Goal: Task Accomplishment & Management: Use online tool/utility

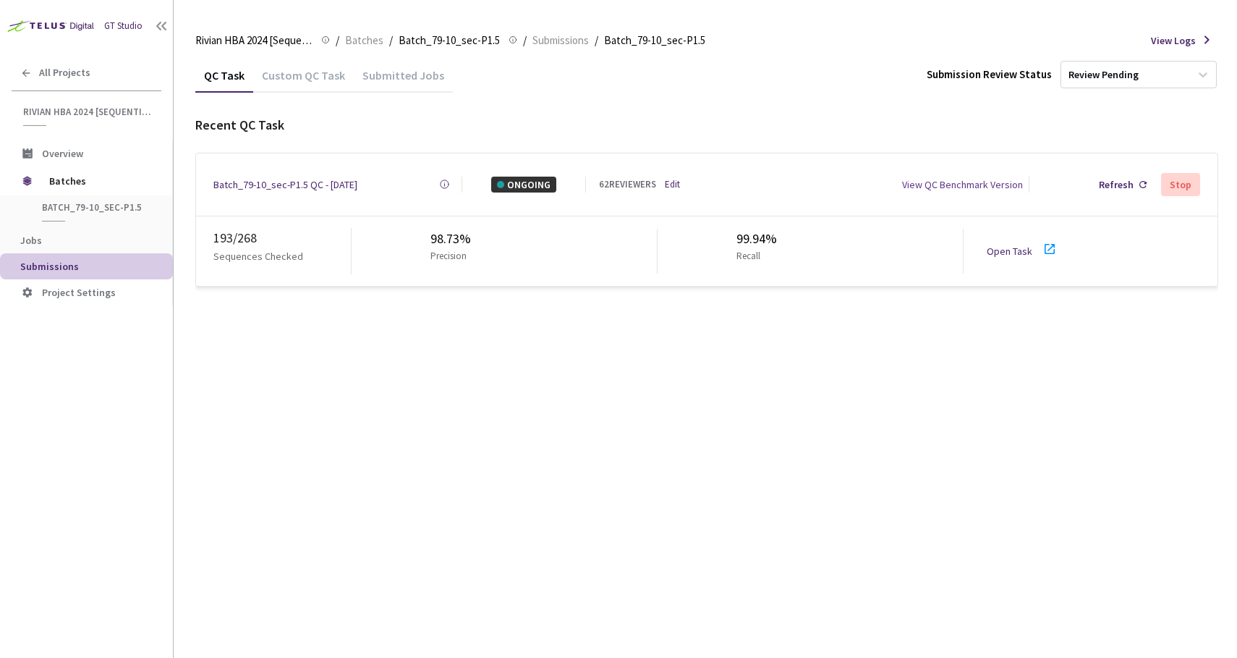
click at [1000, 245] on link "Open Task" at bounding box center [1010, 251] width 46 height 13
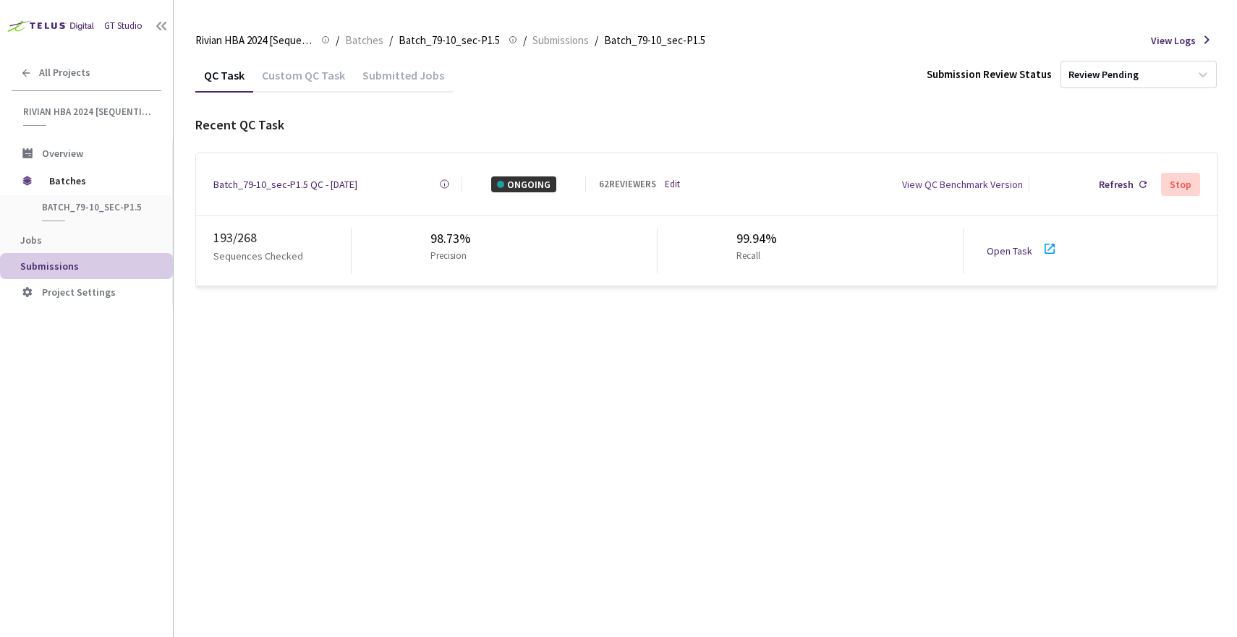
click at [288, 180] on div "Batch_79-10_sec-P1.5 QC - [DATE]" at bounding box center [285, 185] width 144 height 16
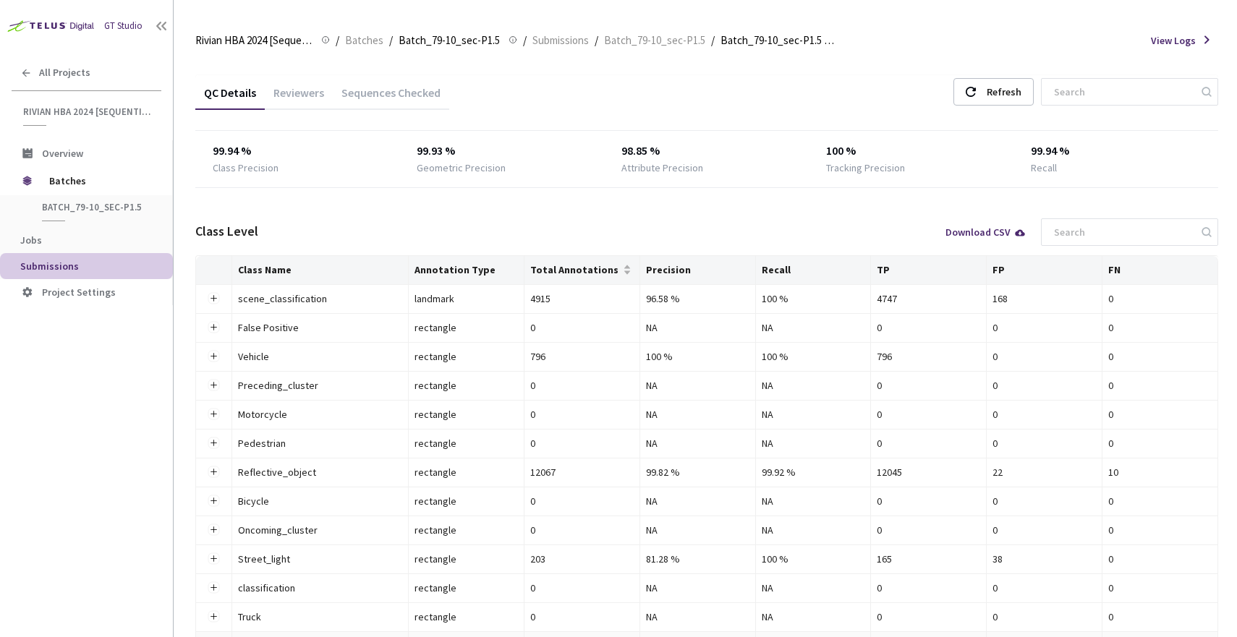
click at [302, 94] on div "Reviewers" at bounding box center [299, 97] width 68 height 25
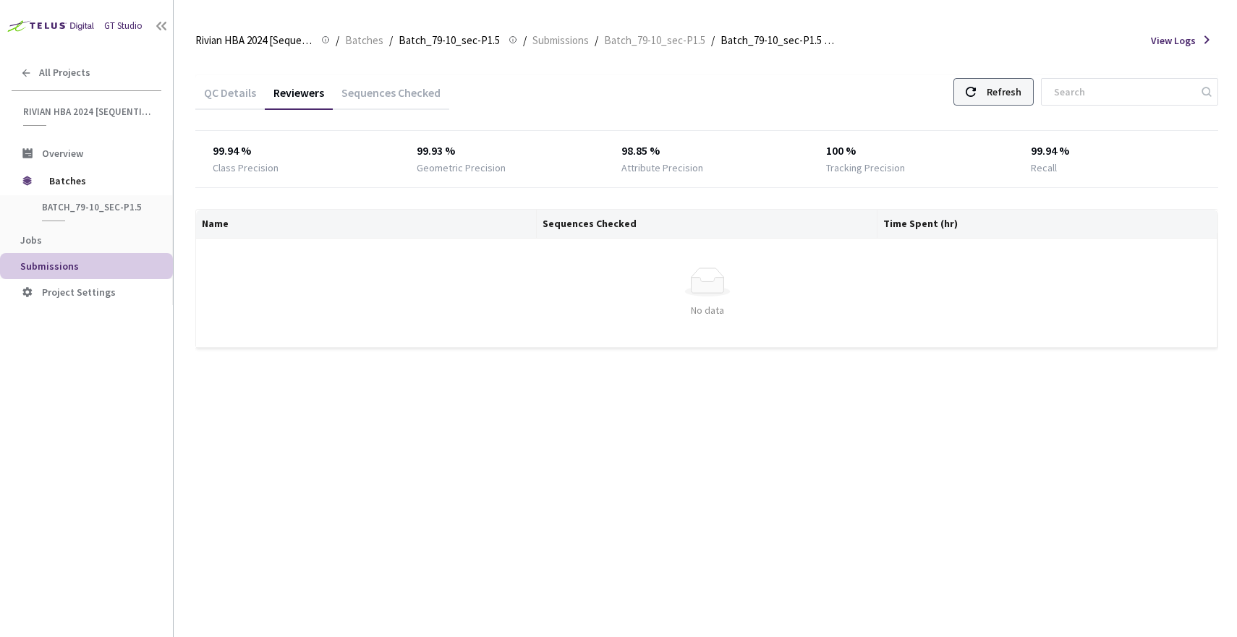
click at [968, 87] on icon at bounding box center [971, 92] width 10 height 10
click at [362, 92] on div "Sequences Checked" at bounding box center [391, 97] width 116 height 25
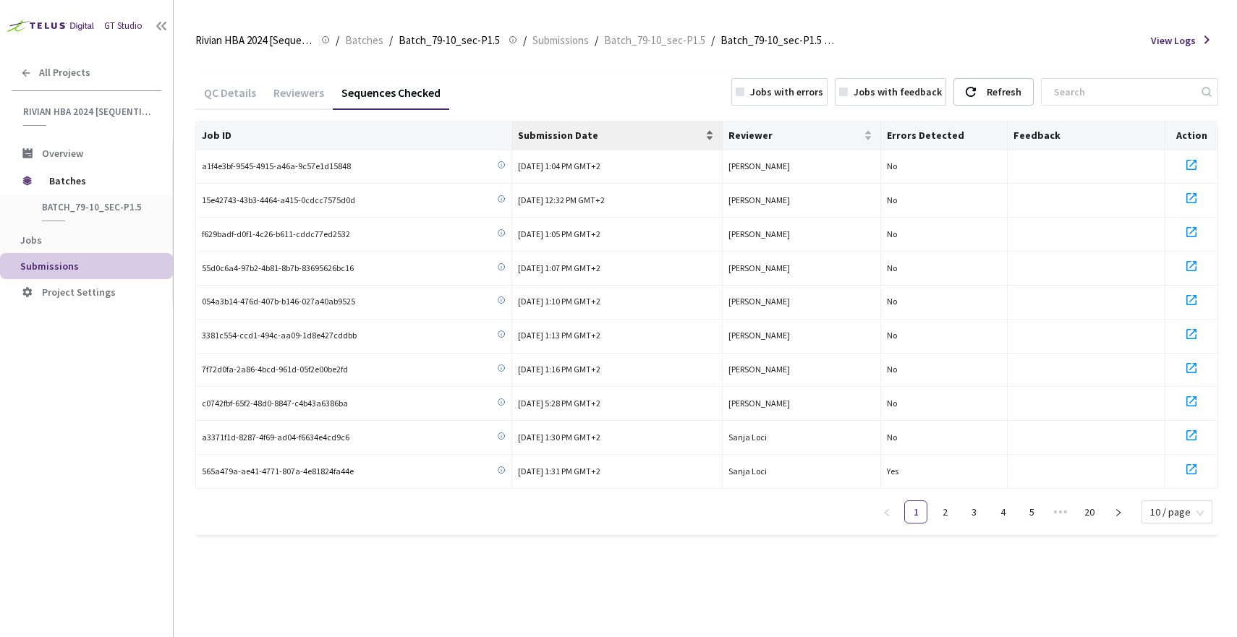
click at [707, 133] on div "Submission Date" at bounding box center [617, 135] width 198 height 14
click at [941, 501] on link "2" at bounding box center [945, 512] width 22 height 22
click at [974, 506] on link "3" at bounding box center [974, 512] width 22 height 22
click at [1001, 505] on link "4" at bounding box center [1003, 512] width 22 height 22
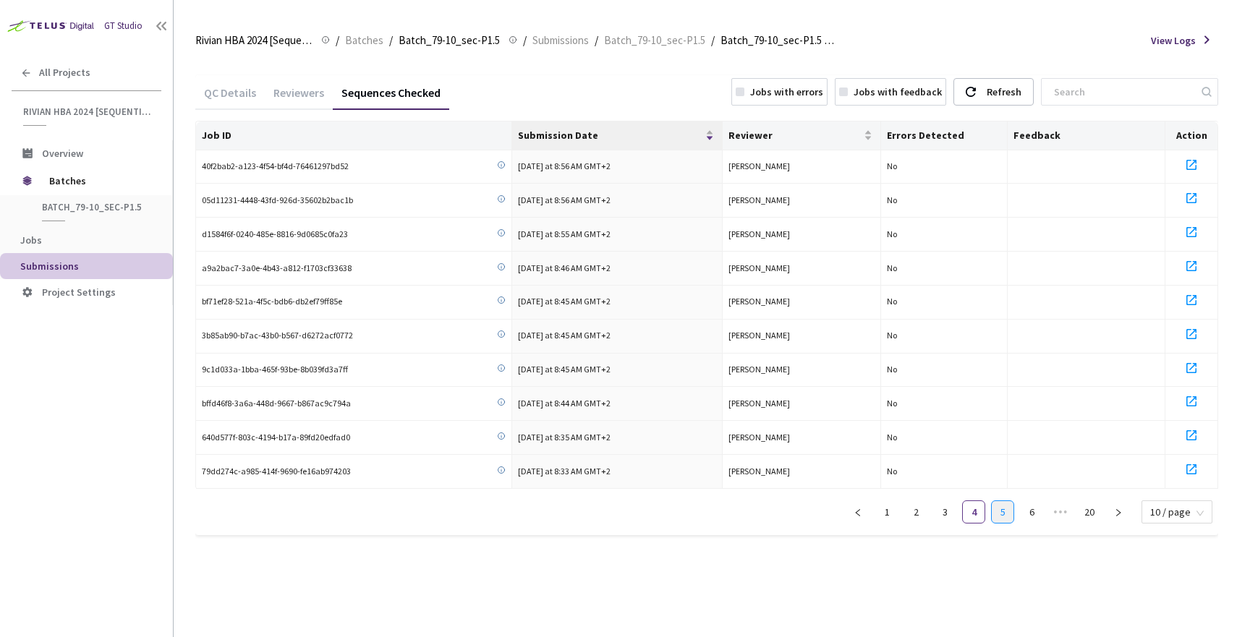
click at [1014, 504] on link "5" at bounding box center [1003, 512] width 22 height 22
click at [272, 95] on div "Reviewers" at bounding box center [299, 97] width 68 height 25
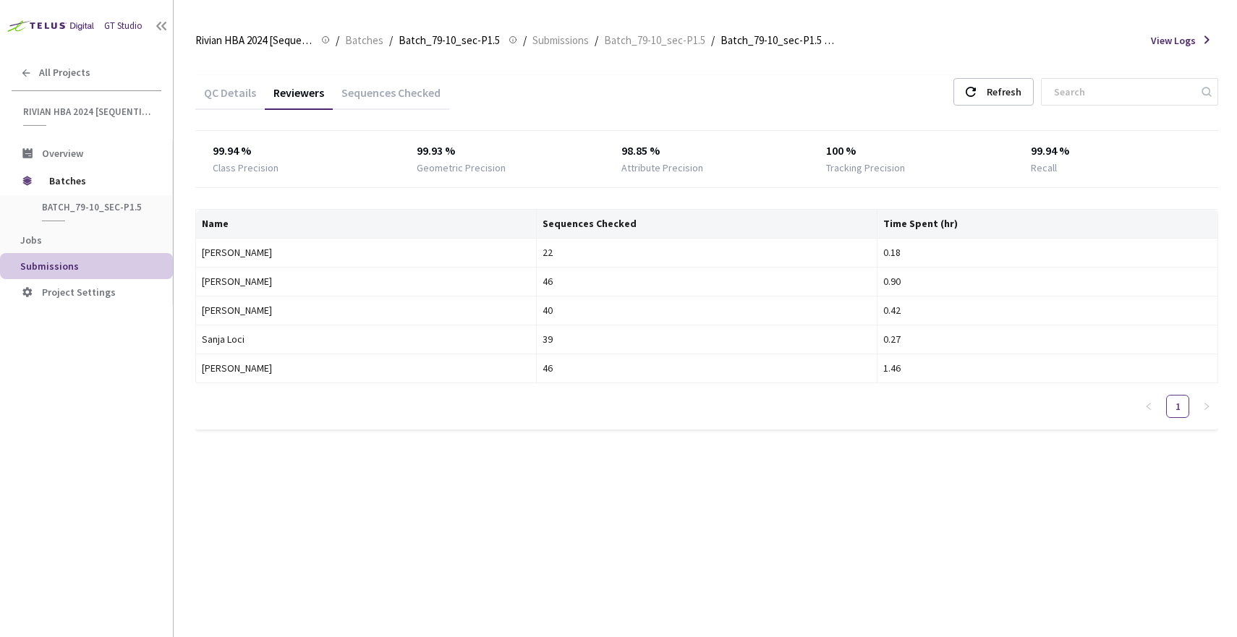
click at [422, 86] on div "Sequences Checked" at bounding box center [391, 97] width 116 height 25
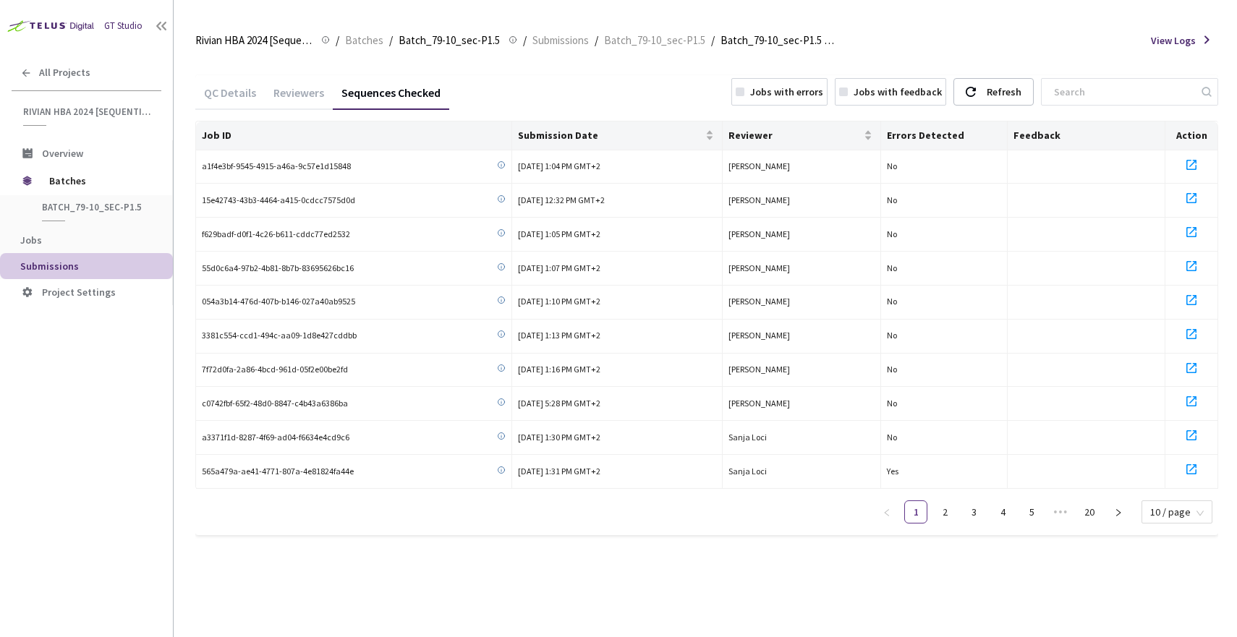
click at [268, 90] on div "Reviewers" at bounding box center [299, 97] width 68 height 25
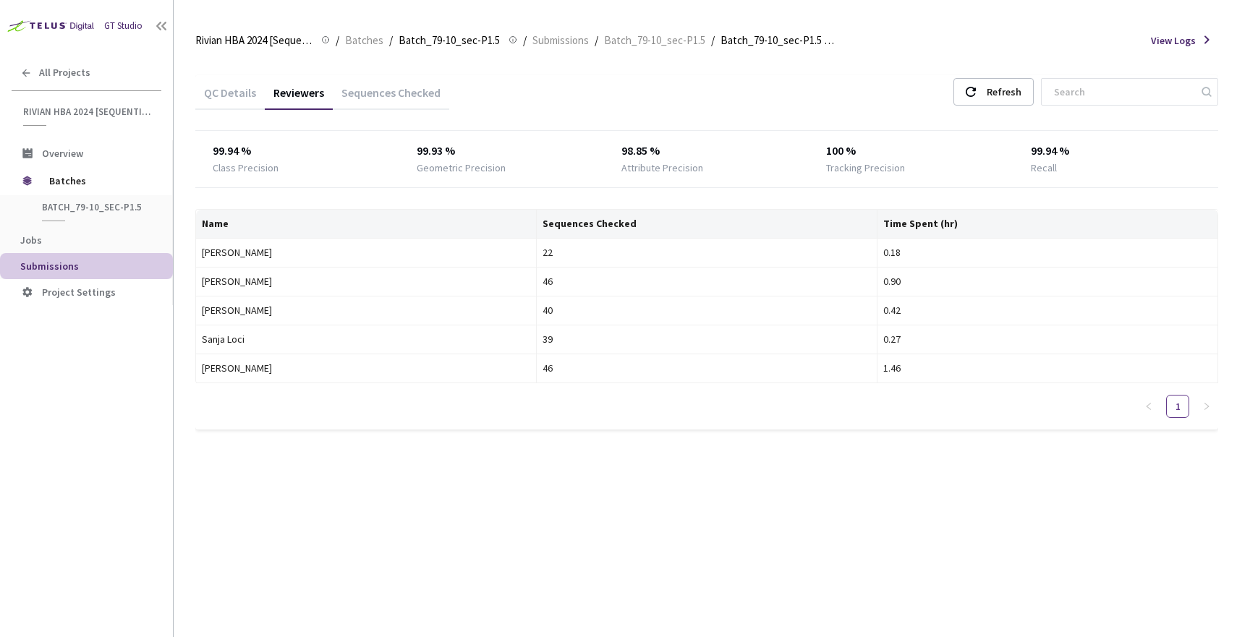
click at [226, 97] on div "QC Details" at bounding box center [229, 97] width 69 height 25
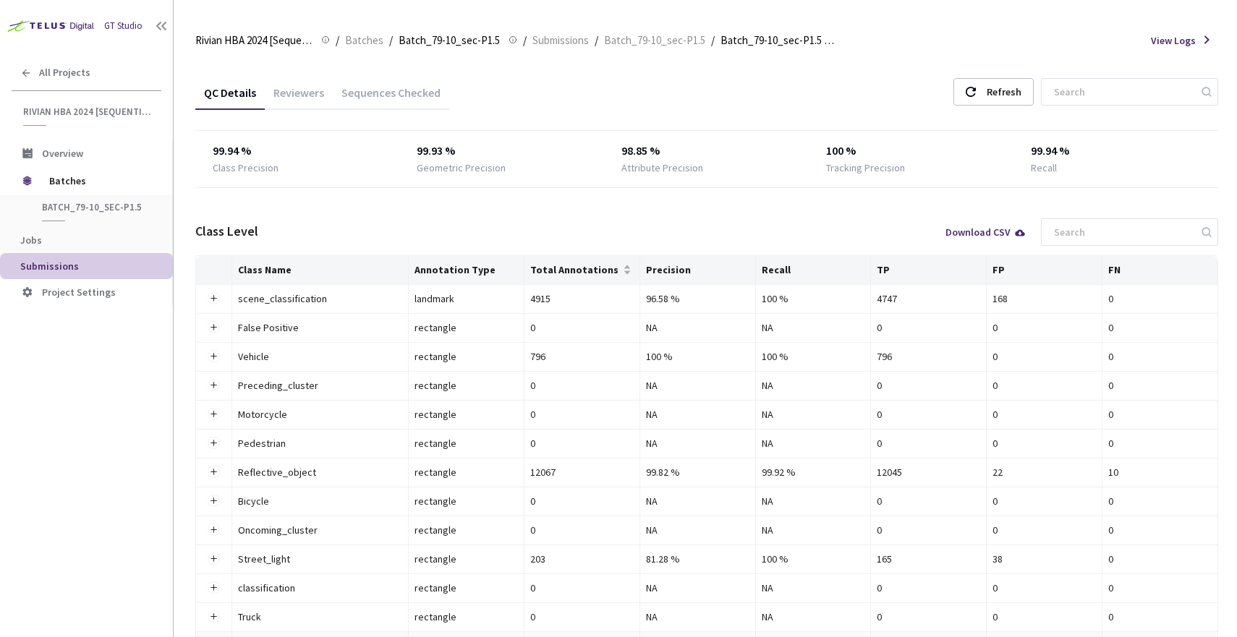
click at [281, 98] on div "Reviewers" at bounding box center [299, 97] width 68 height 25
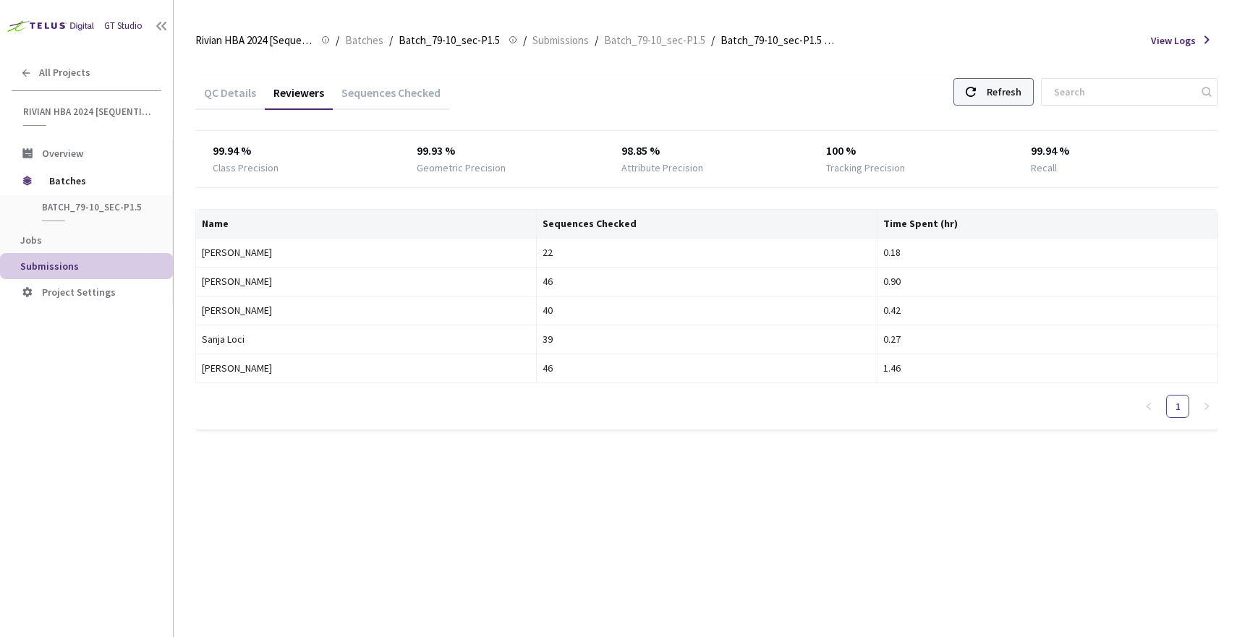
click at [966, 83] on div at bounding box center [971, 92] width 10 height 26
click at [989, 94] on div "Refresh" at bounding box center [1004, 92] width 35 height 26
click at [233, 99] on div "QC Details" at bounding box center [229, 97] width 69 height 25
